Goal: Find specific page/section: Find specific page/section

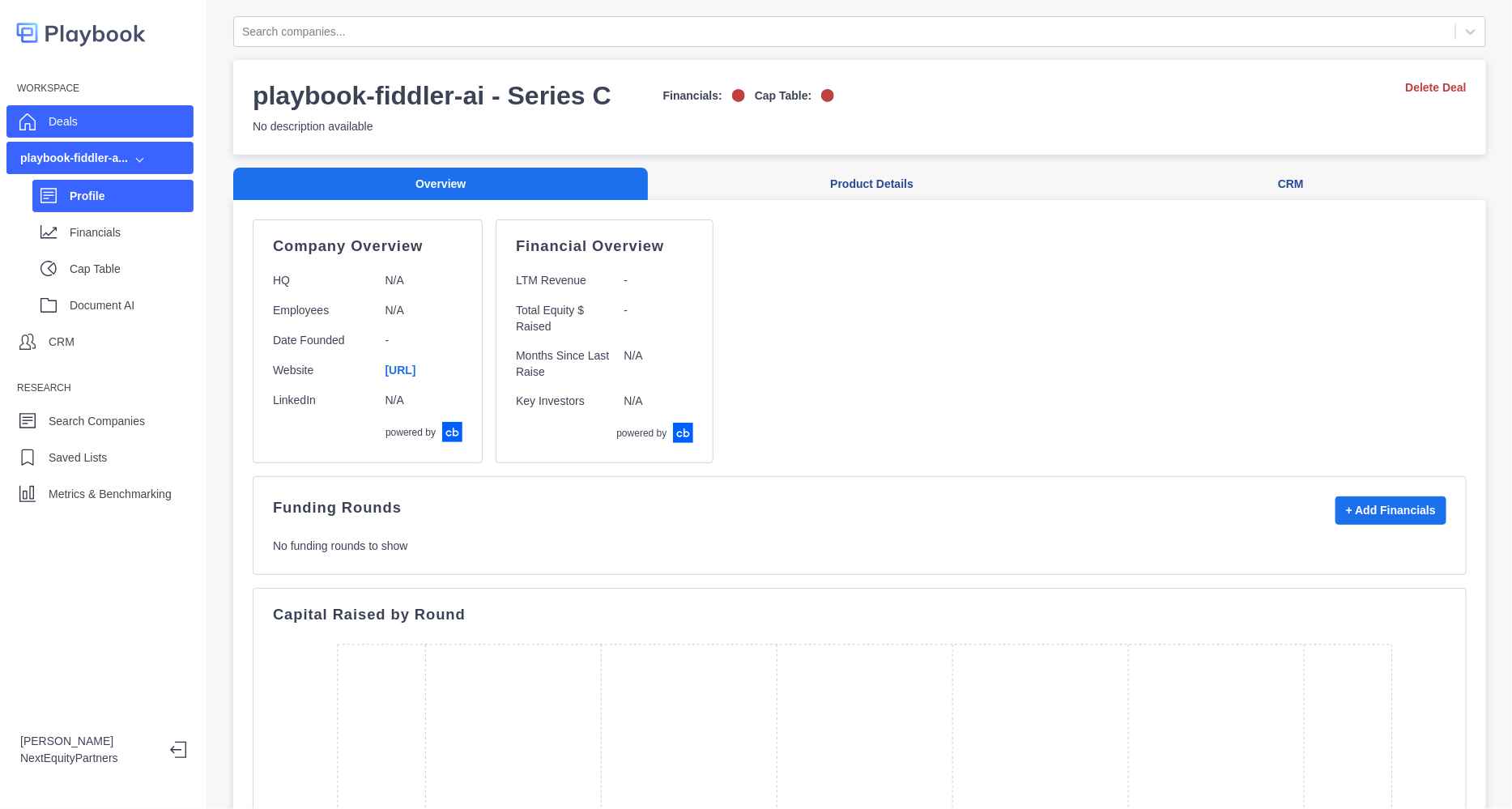
click at [69, 118] on p "Deals" at bounding box center [63, 122] width 29 height 17
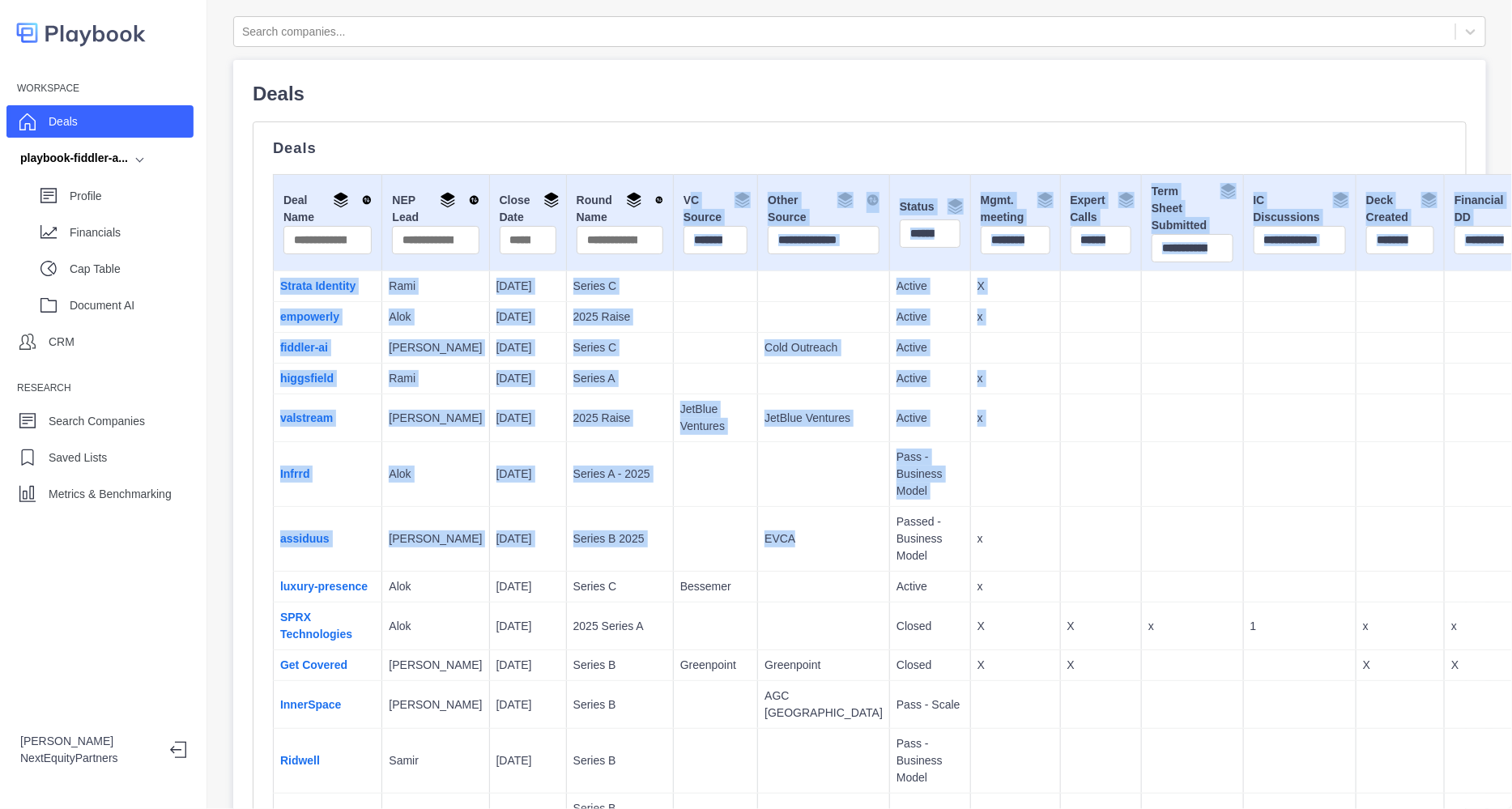
drag, startPoint x: 747, startPoint y: 561, endPoint x: 617, endPoint y: 188, distance: 395.0
click at [758, 389] on td at bounding box center [823, 379] width 132 height 31
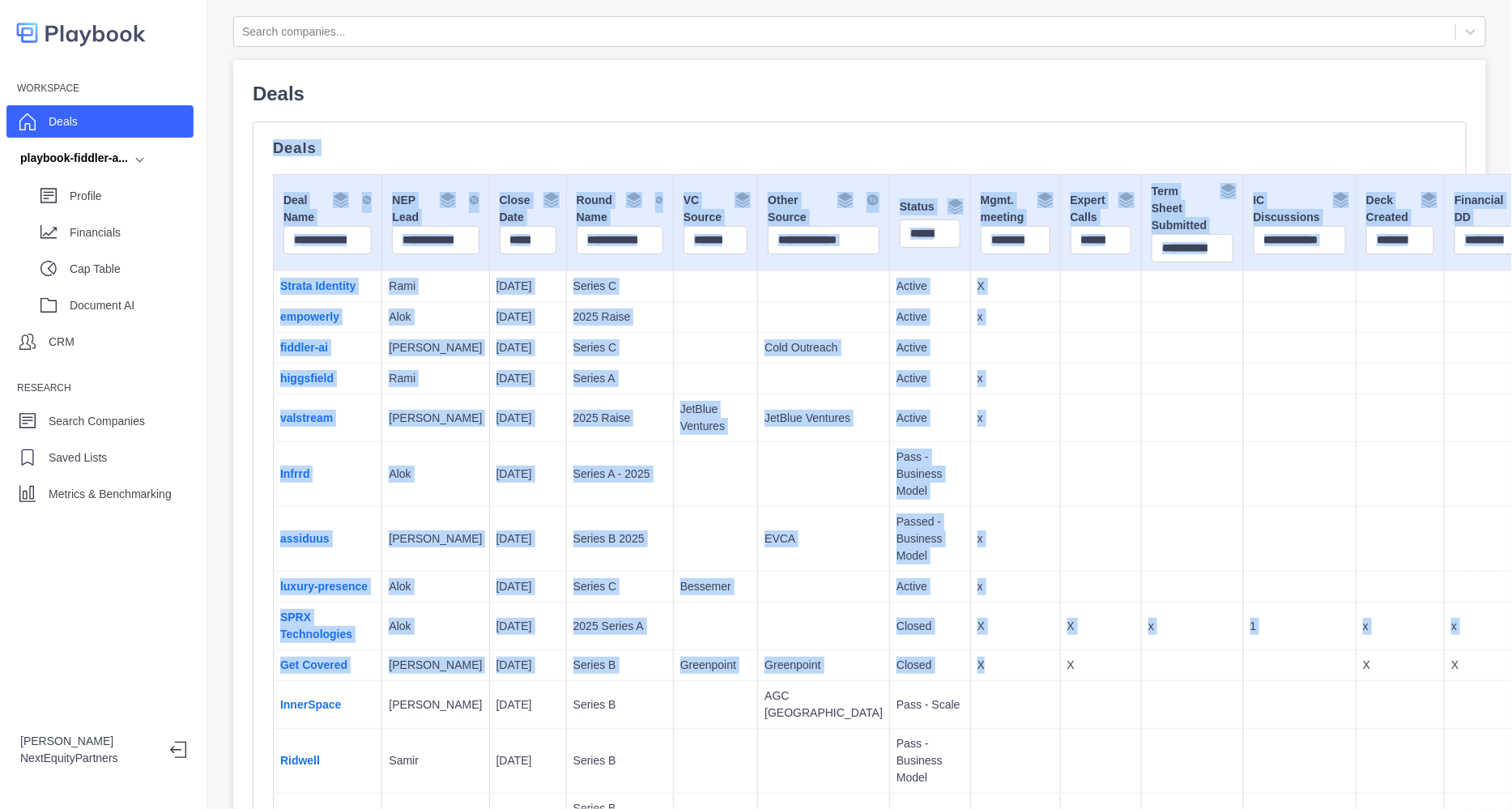
drag, startPoint x: 878, startPoint y: 598, endPoint x: 537, endPoint y: 80, distance: 620.2
copy div "Deals Deal Name NEP Lead Close Date Round Name VC Source Other Source Status Mg…"
click at [891, 394] on td "Active" at bounding box center [931, 379] width 81 height 31
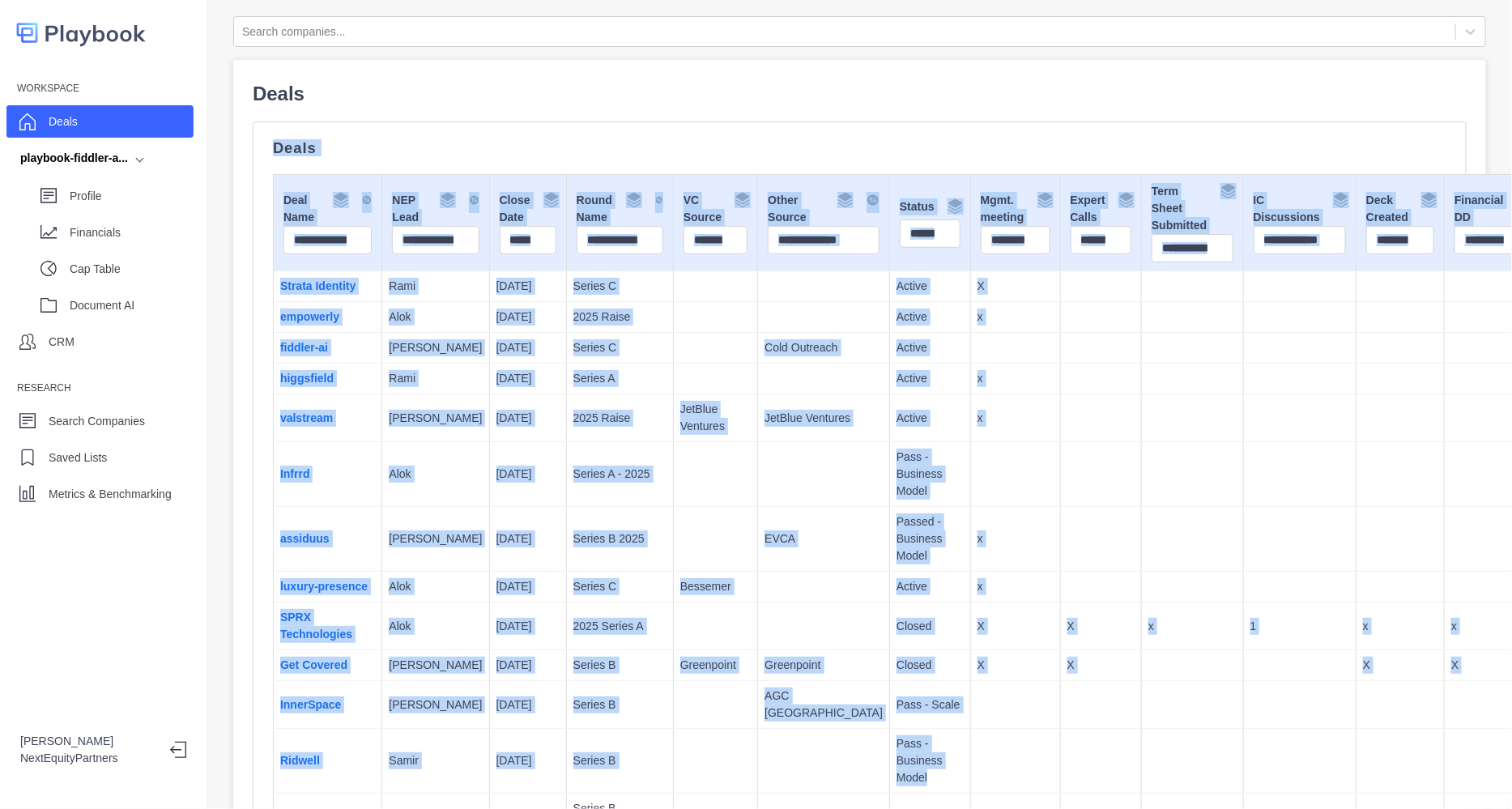
drag, startPoint x: 1147, startPoint y: 777, endPoint x: 680, endPoint y: 107, distance: 816.7
click at [765, 340] on p "Cold Outreach" at bounding box center [823, 348] width 118 height 17
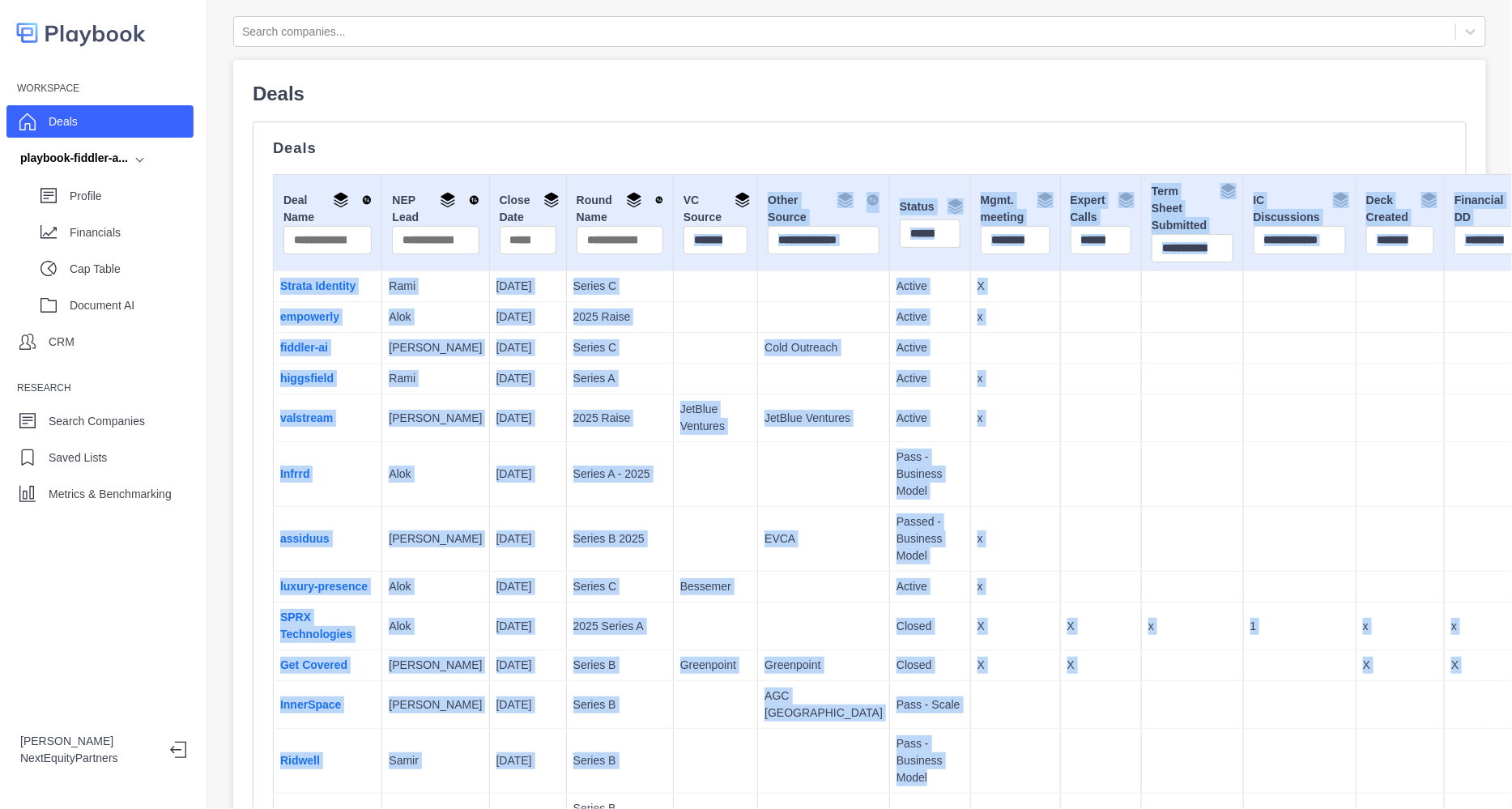
drag, startPoint x: 947, startPoint y: 750, endPoint x: 683, endPoint y: 223, distance: 589.4
drag, startPoint x: 774, startPoint y: 372, endPoint x: 781, endPoint y: 341, distance: 31.8
click at [891, 341] on td "Active" at bounding box center [931, 348] width 81 height 31
click at [970, 352] on td at bounding box center [1015, 348] width 89 height 31
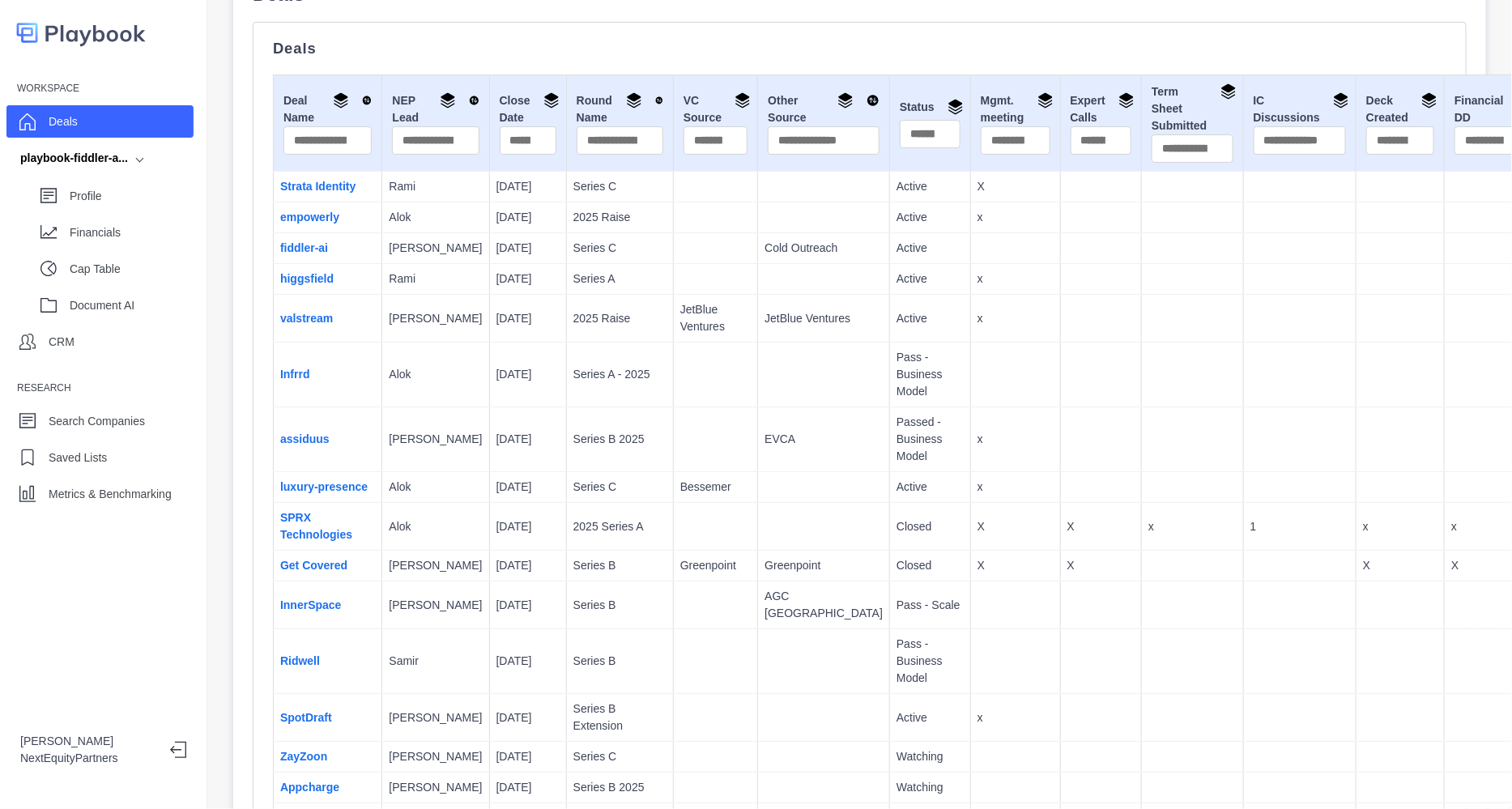
scroll to position [100, 0]
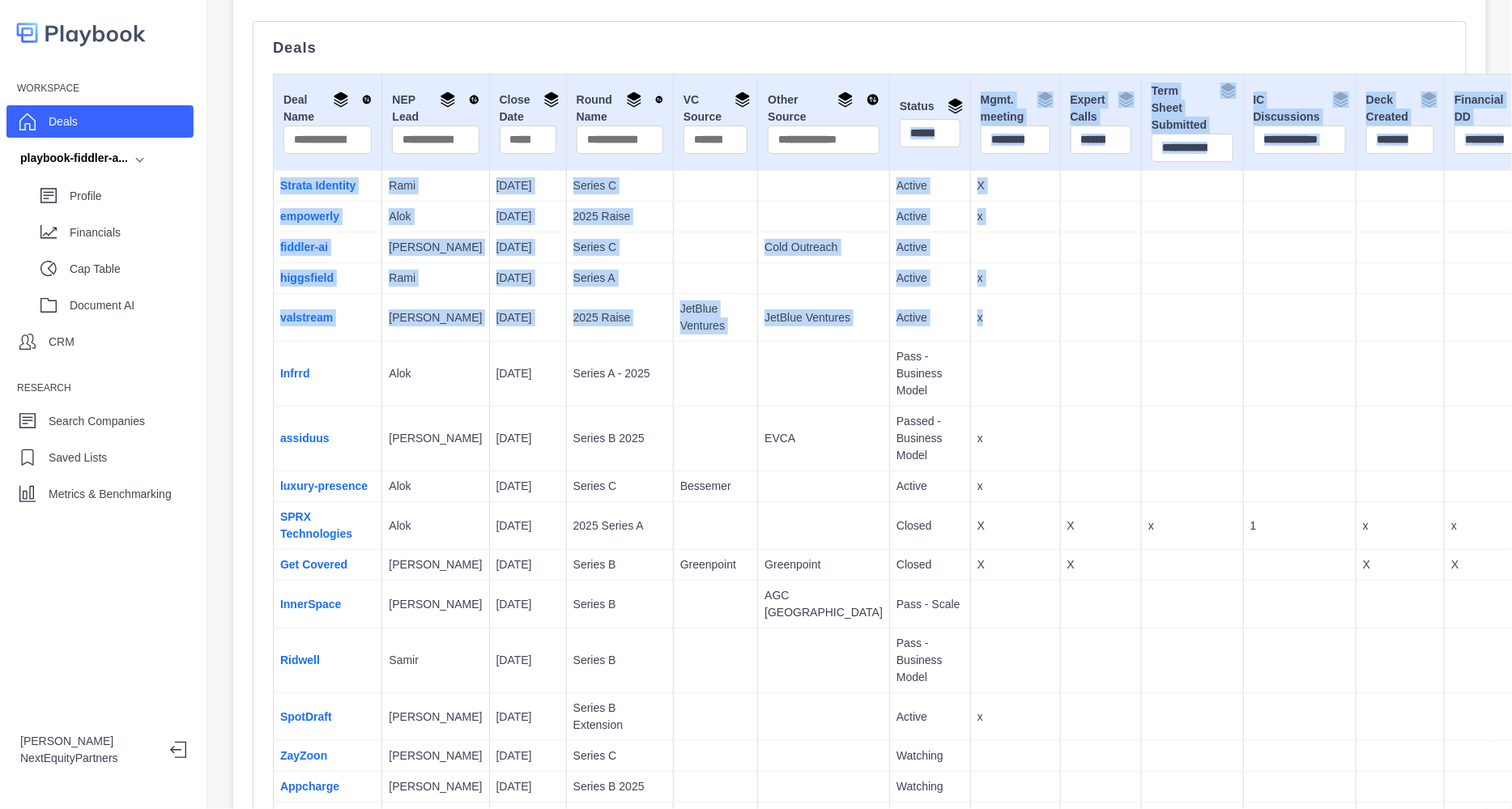
drag, startPoint x: 938, startPoint y: 340, endPoint x: 805, endPoint y: 123, distance: 254.5
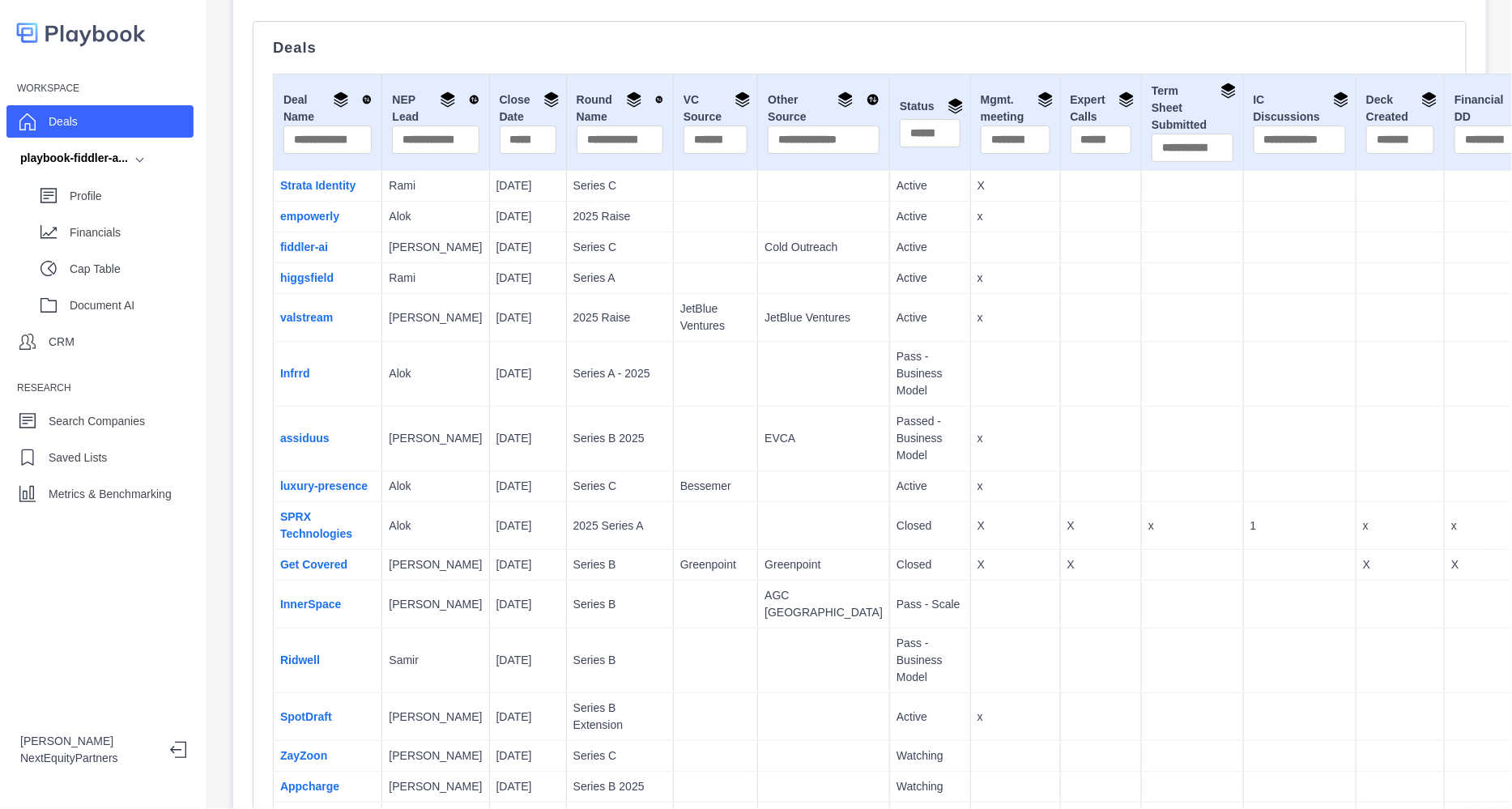
click at [1060, 460] on td at bounding box center [1100, 439] width 82 height 64
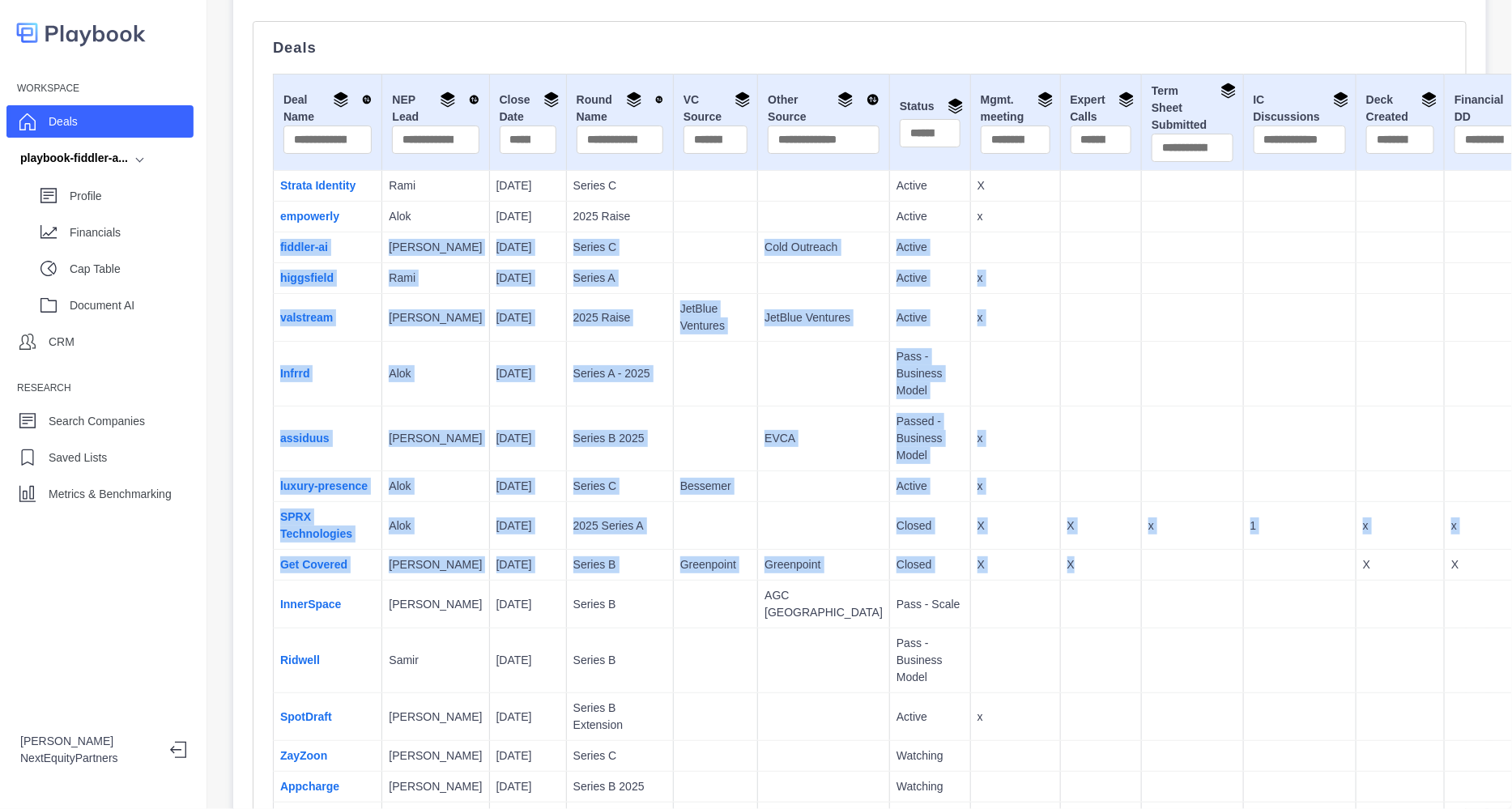
drag, startPoint x: 1009, startPoint y: 584, endPoint x: 997, endPoint y: 301, distance: 283.3
click at [1143, 502] on td at bounding box center [1193, 487] width 101 height 31
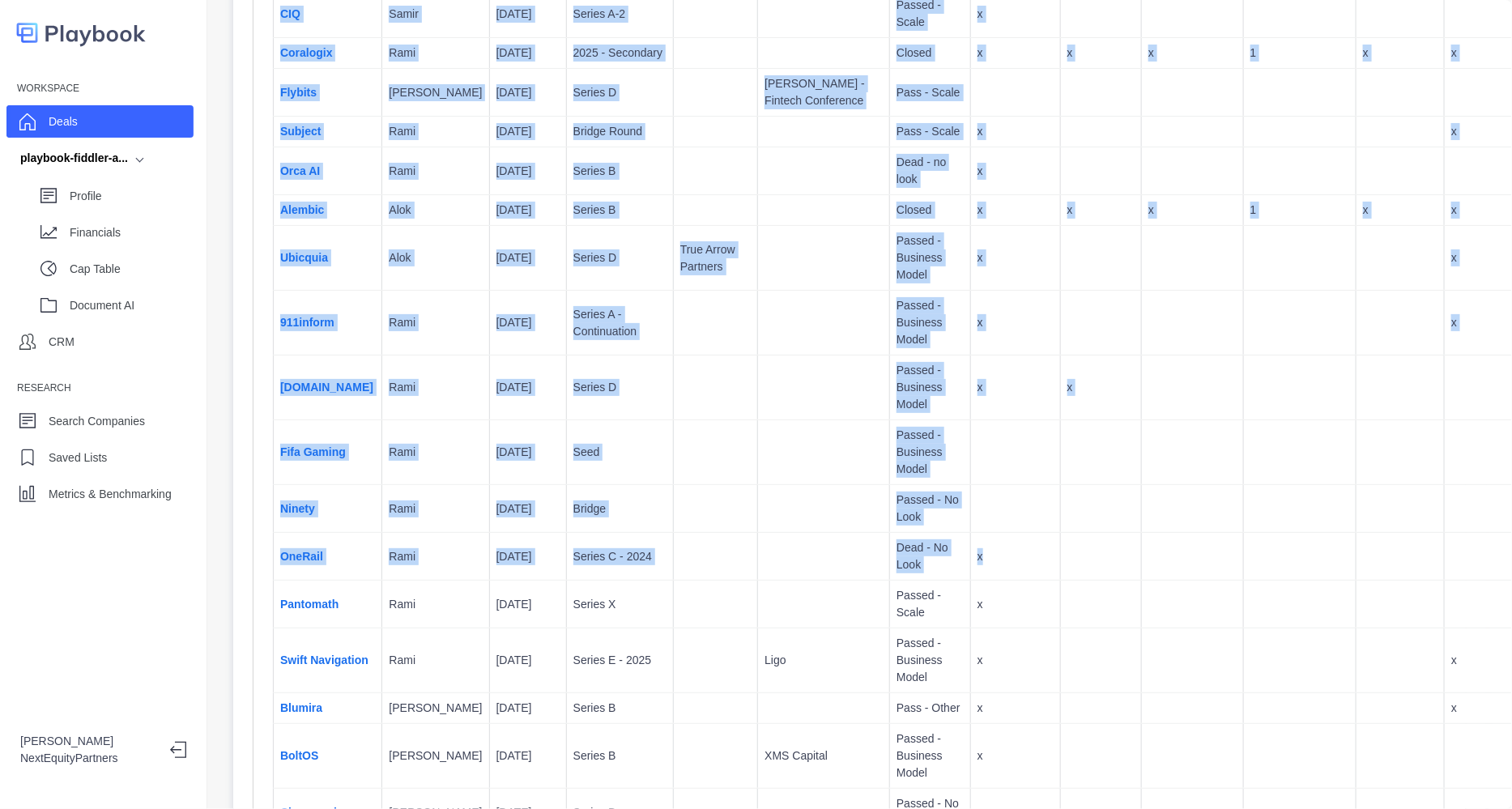
scroll to position [3139, 0]
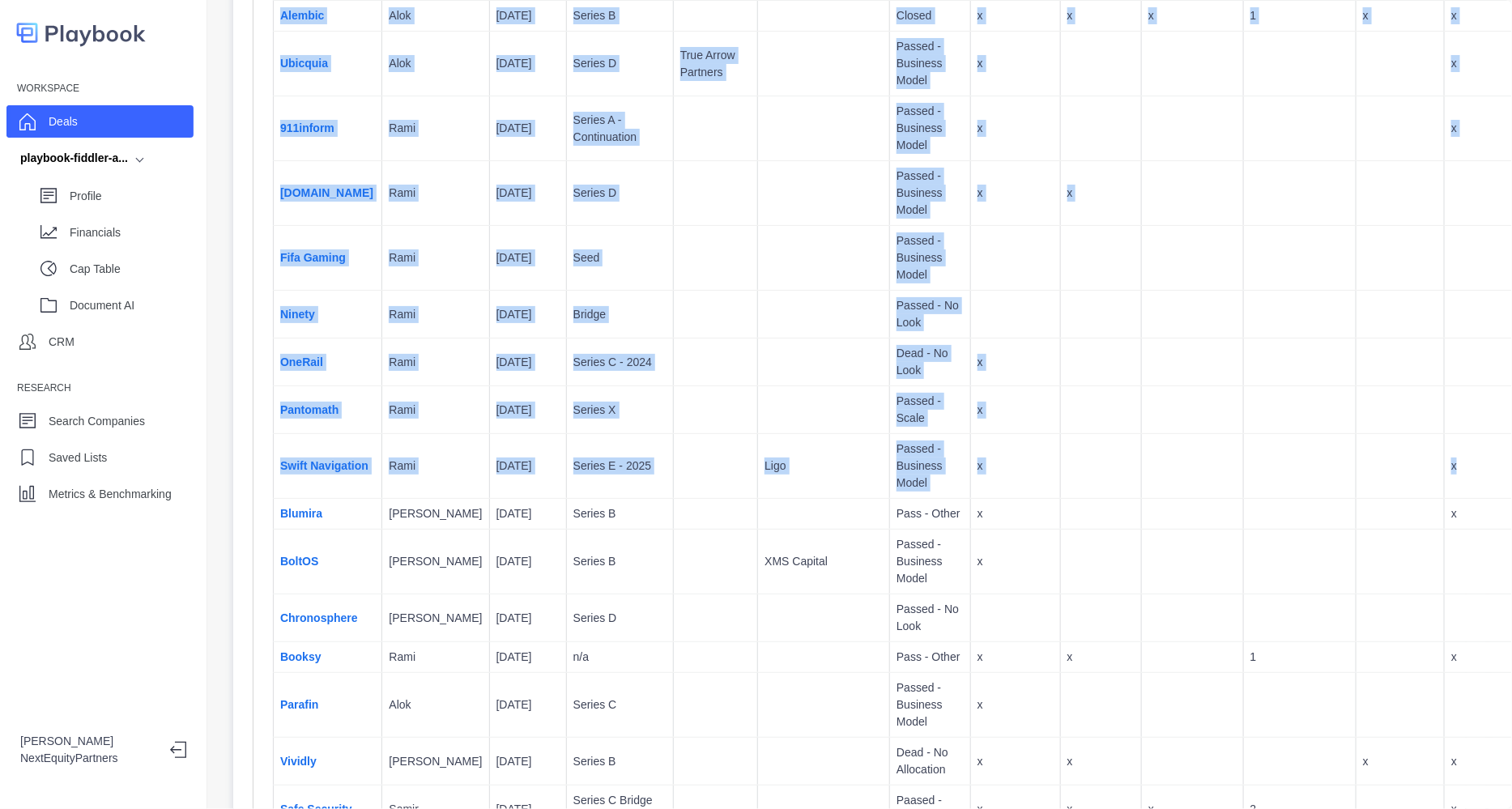
drag, startPoint x: 280, startPoint y: 91, endPoint x: 1350, endPoint y: 589, distance: 1180.2
copy table "Deal Name NEP Lead Close Date Round Name VC Source Other Source Status Mgmt. me…"
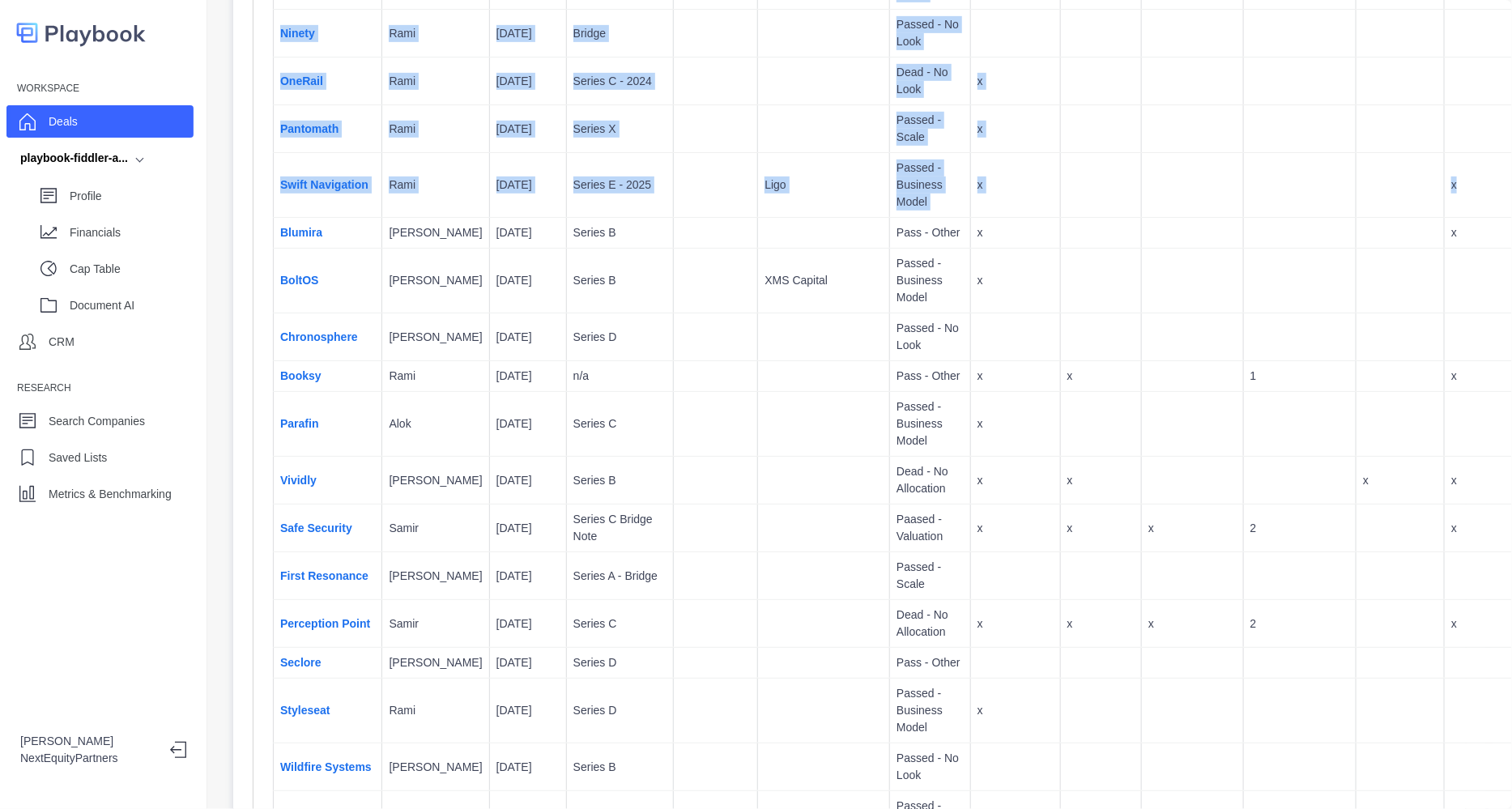
scroll to position [3646, 0]
